Goal: Browse casually

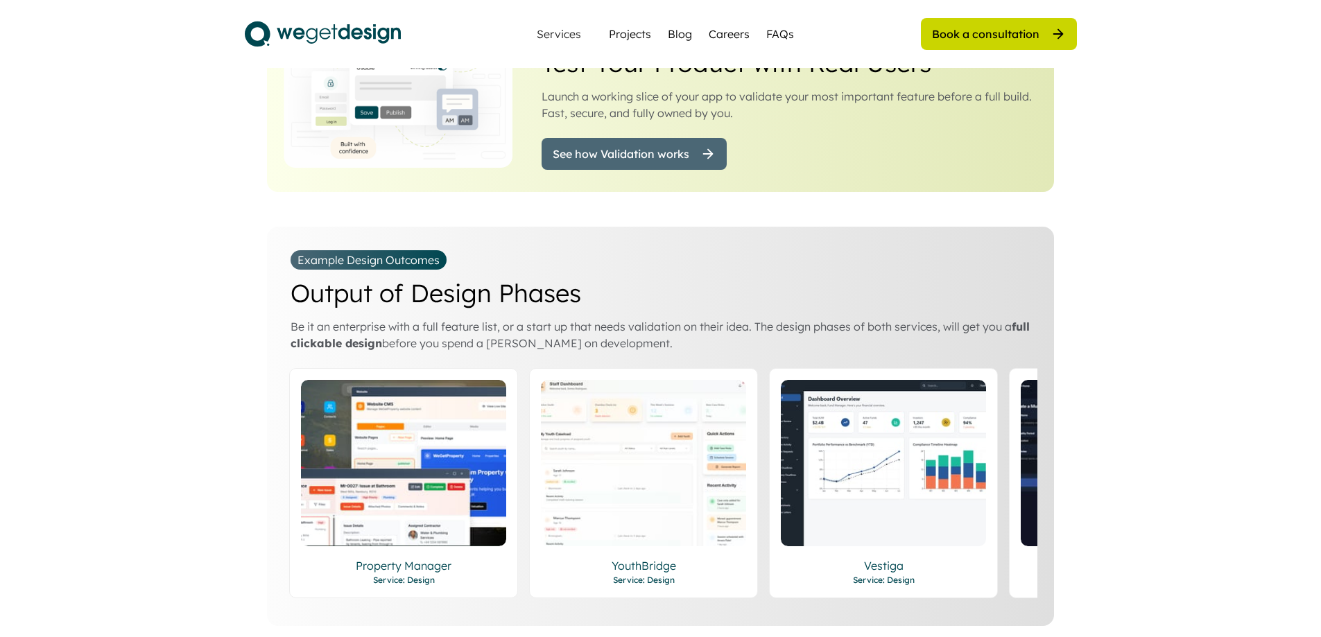
scroll to position [2219, 0]
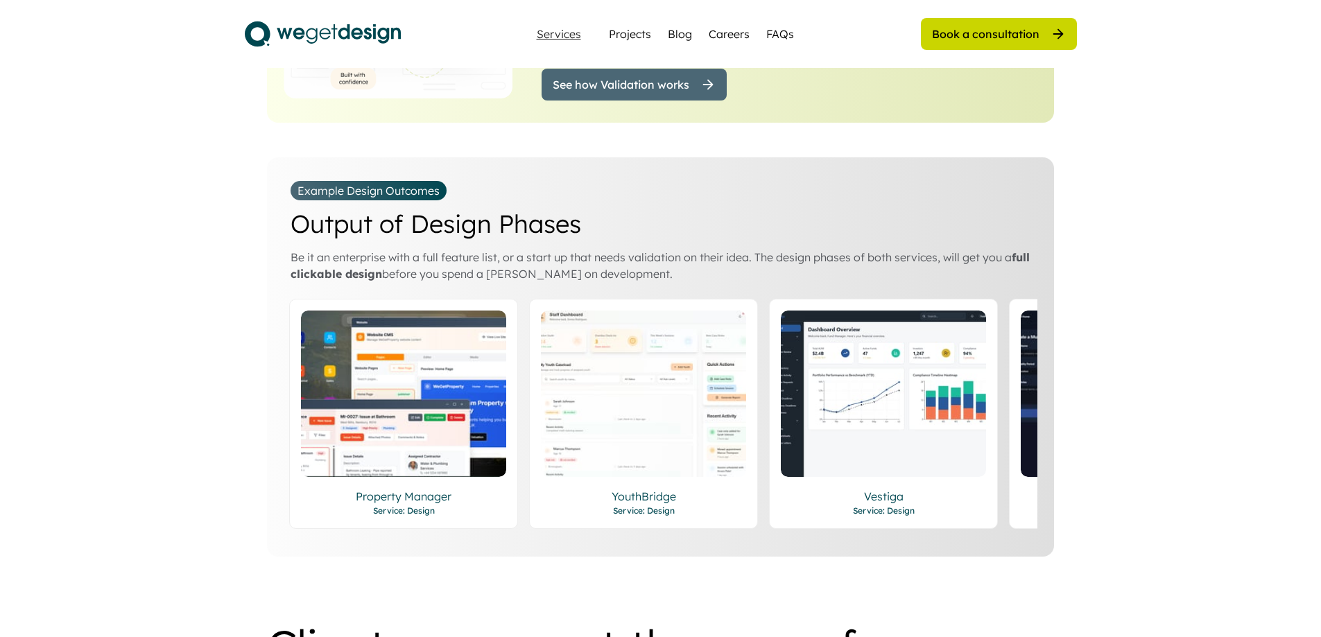
click at [573, 35] on div "Services" at bounding box center [558, 33] width 55 height 11
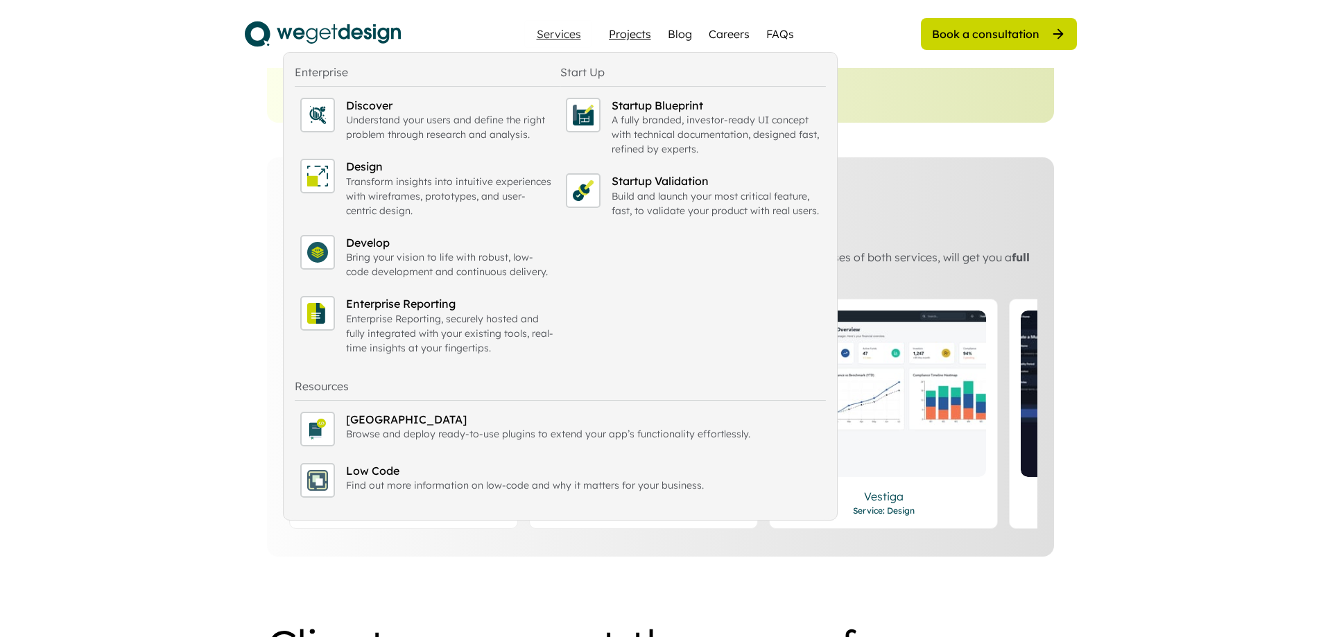
click at [634, 29] on div "Projects" at bounding box center [630, 34] width 42 height 17
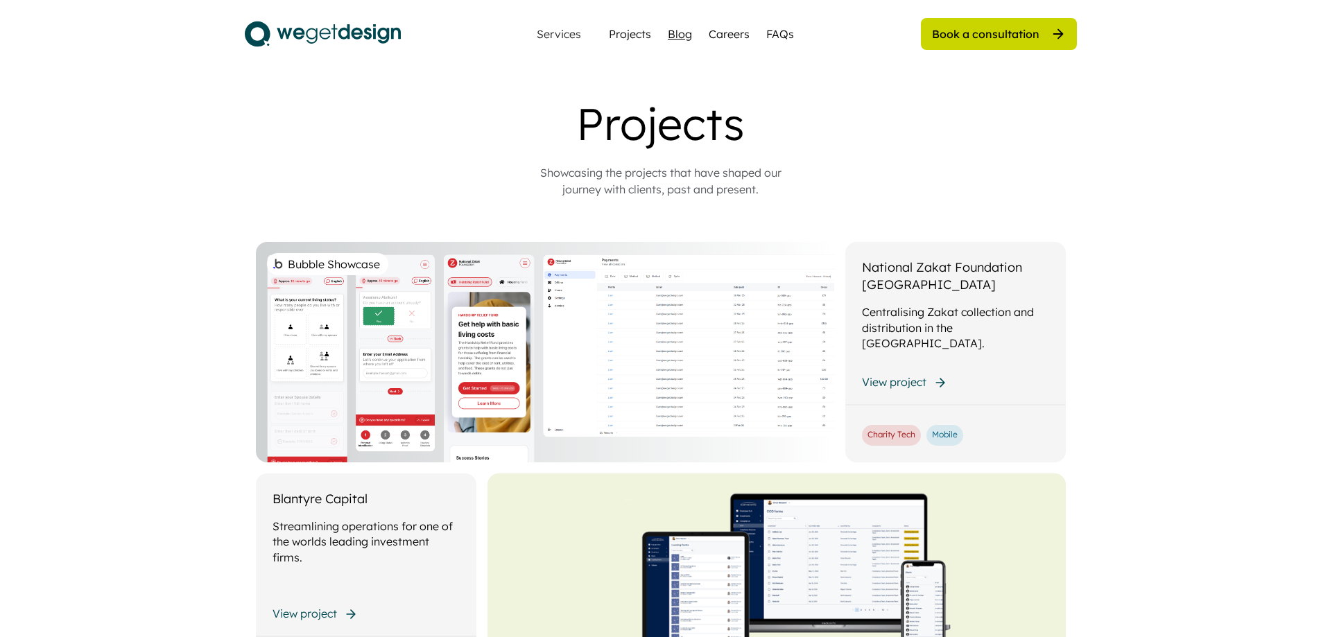
click at [686, 31] on div "Blog" at bounding box center [680, 34] width 24 height 17
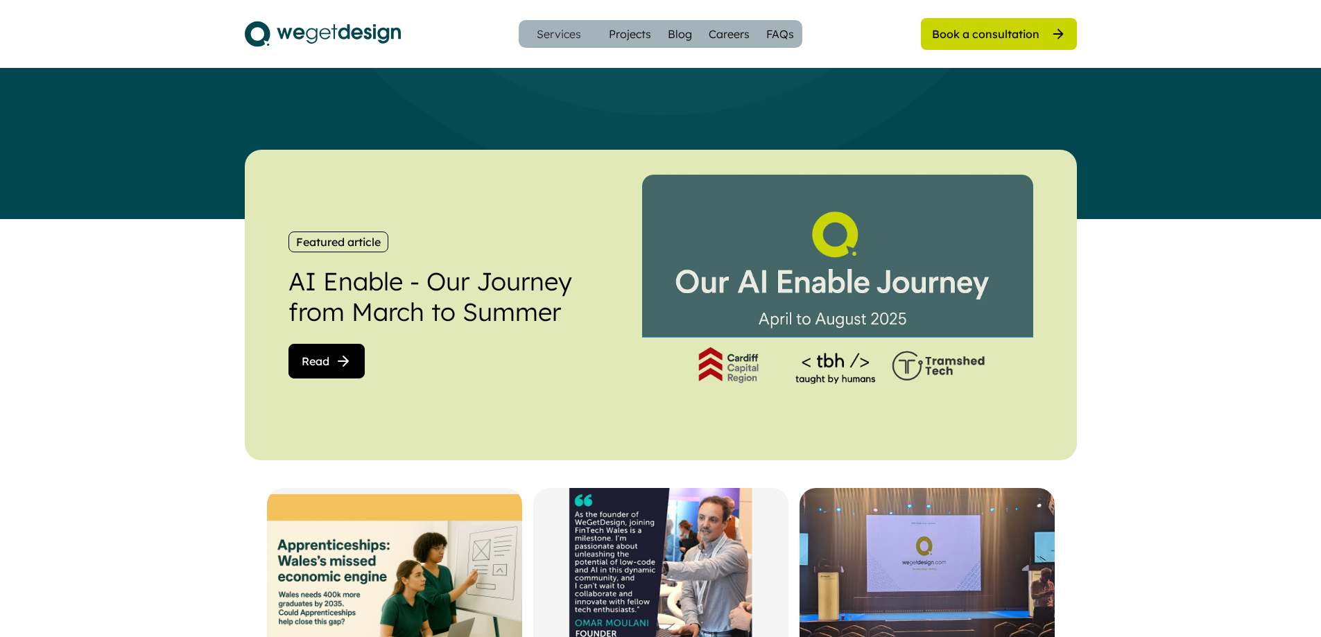
scroll to position [277, 0]
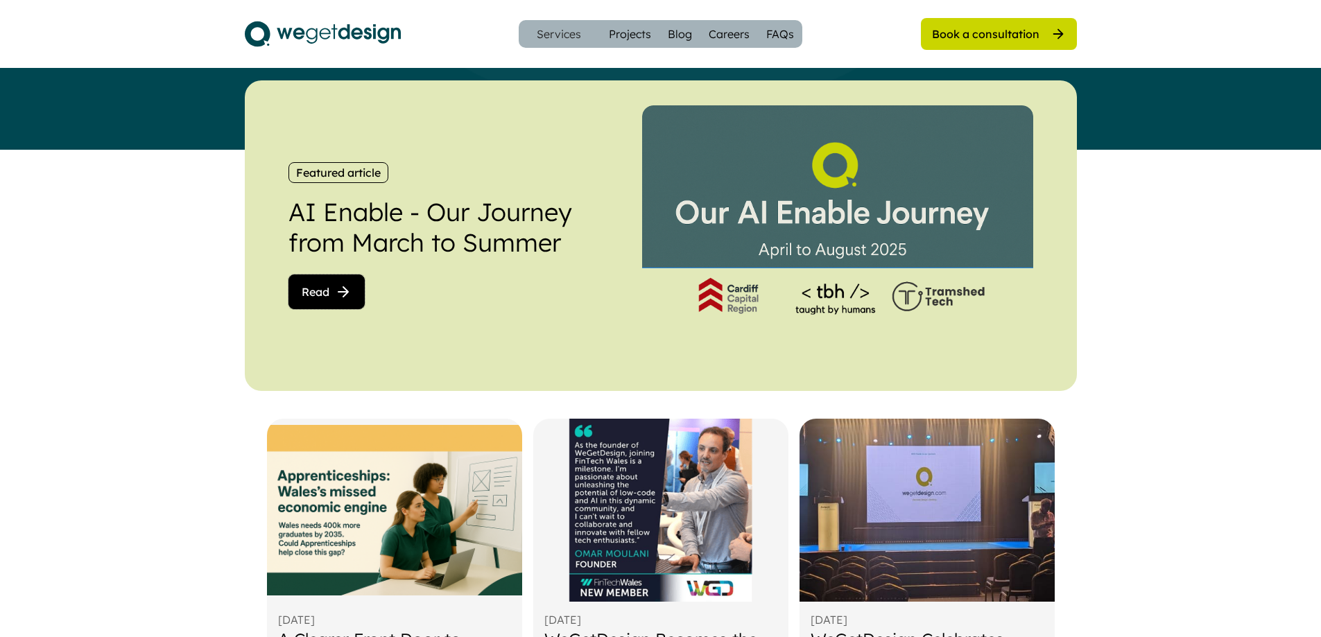
click at [321, 287] on span "Read" at bounding box center [316, 291] width 28 height 11
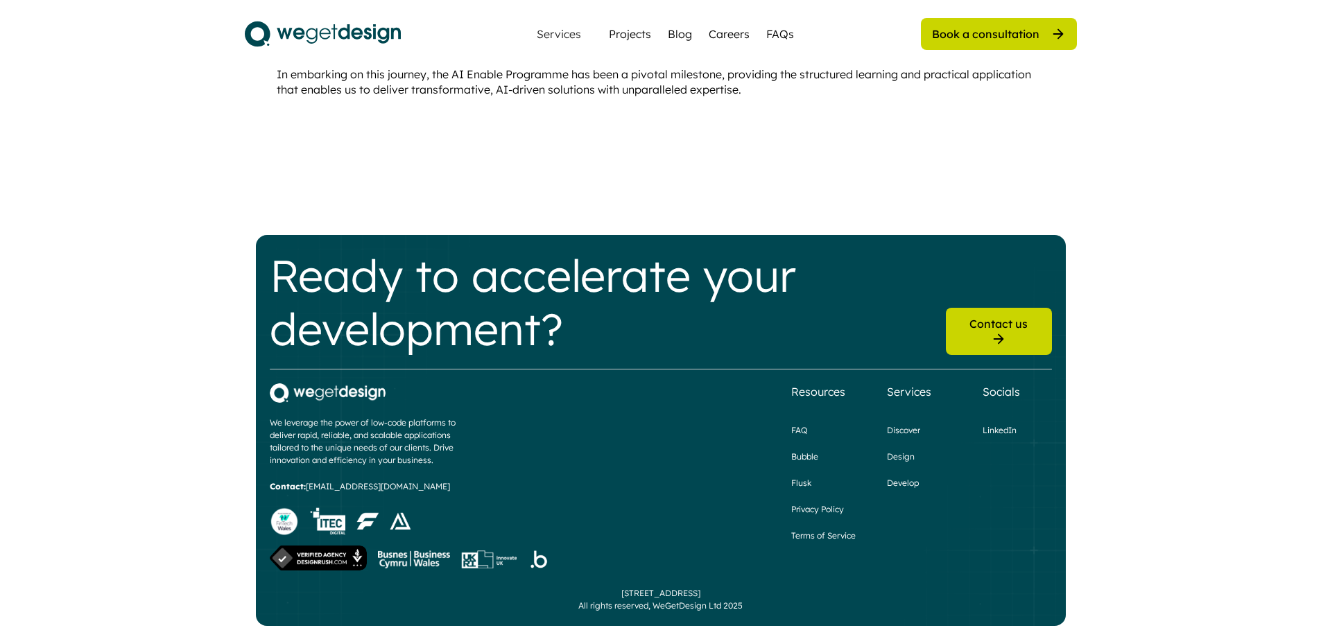
scroll to position [3070, 0]
click at [679, 33] on div "Blog" at bounding box center [680, 34] width 24 height 17
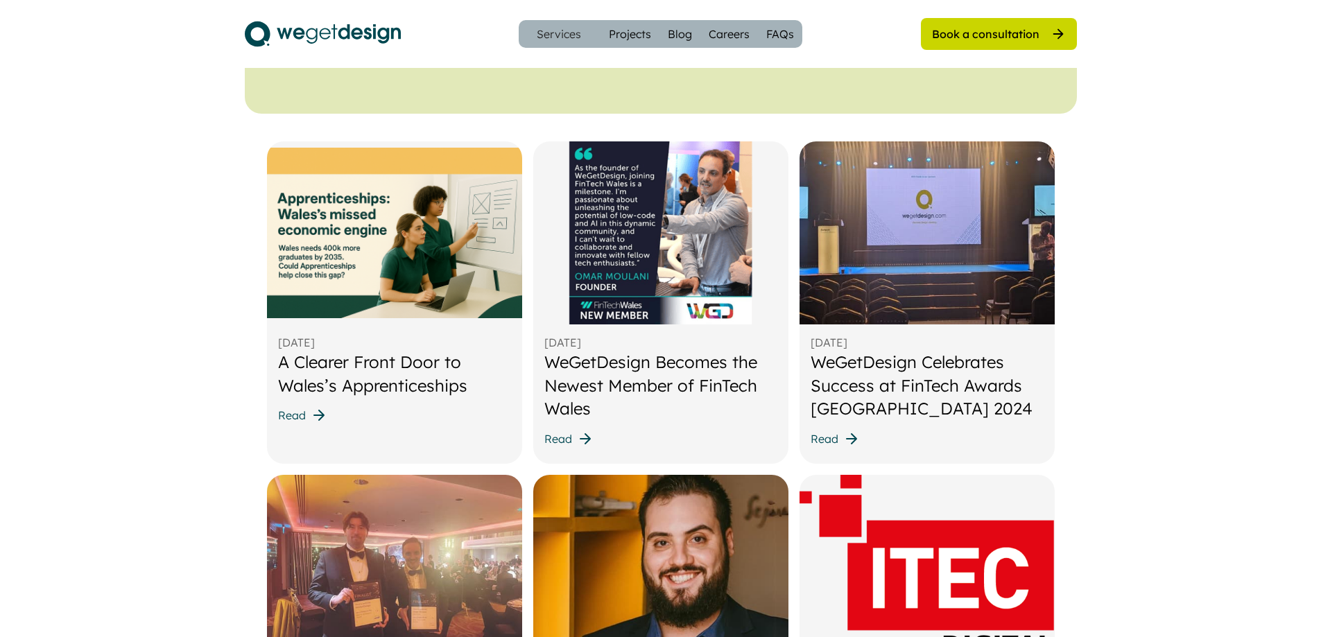
scroll to position [485, 0]
